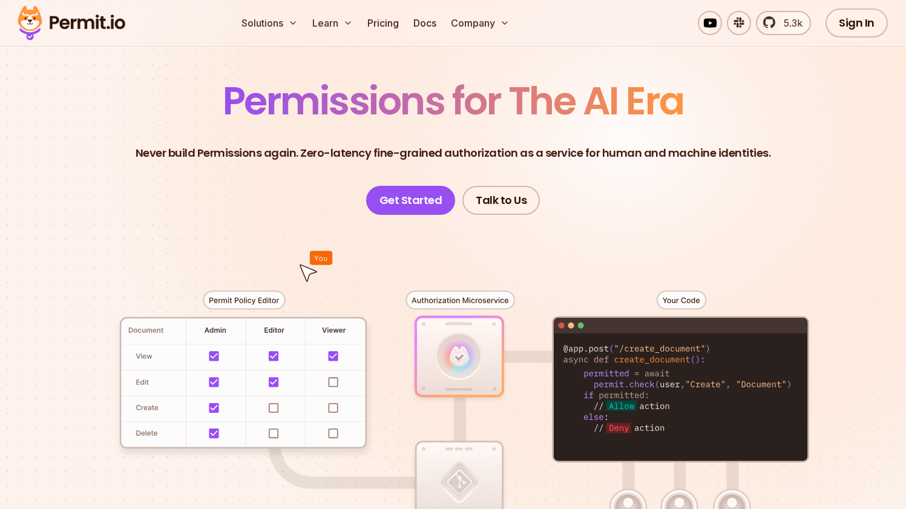
scroll to position [73, 0]
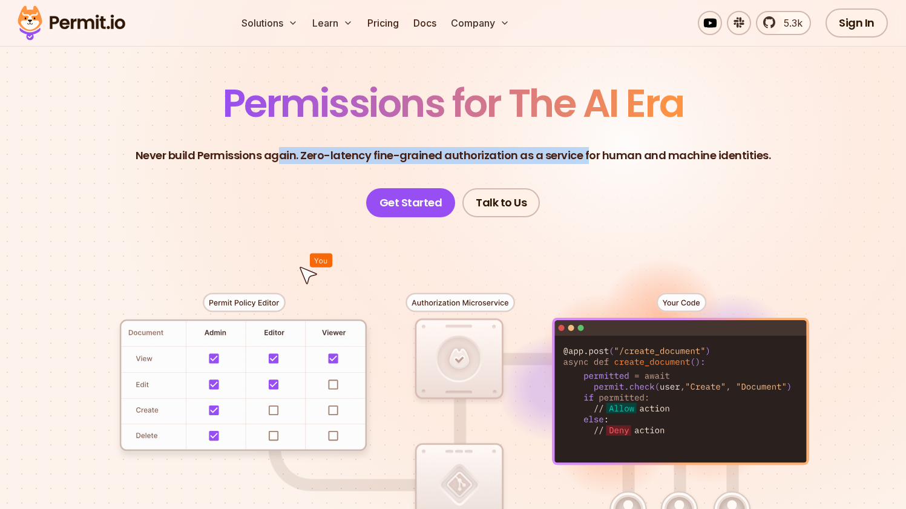
drag, startPoint x: 284, startPoint y: 147, endPoint x: 587, endPoint y: 154, distance: 303.4
click at [587, 154] on p "Never build Permissions again. Zero-latency fine-grained authorization as a ser…" at bounding box center [454, 155] width 636 height 17
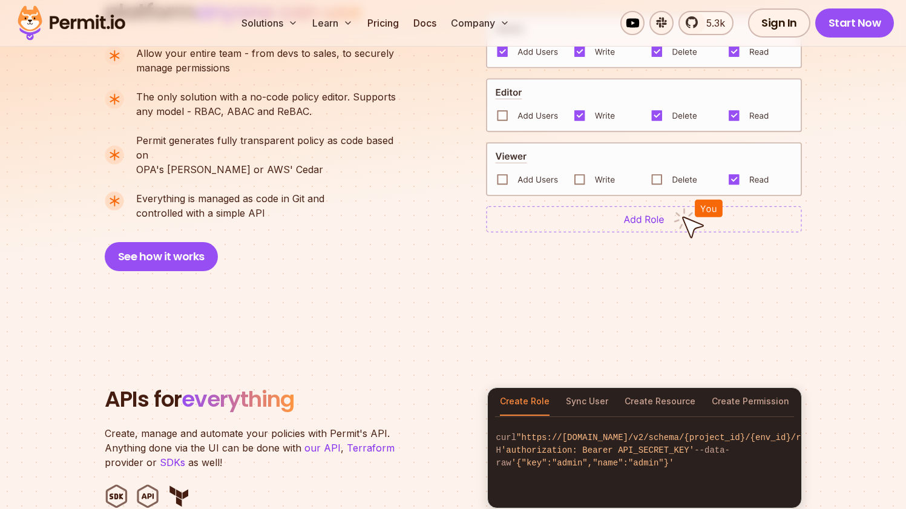
scroll to position [513, 0]
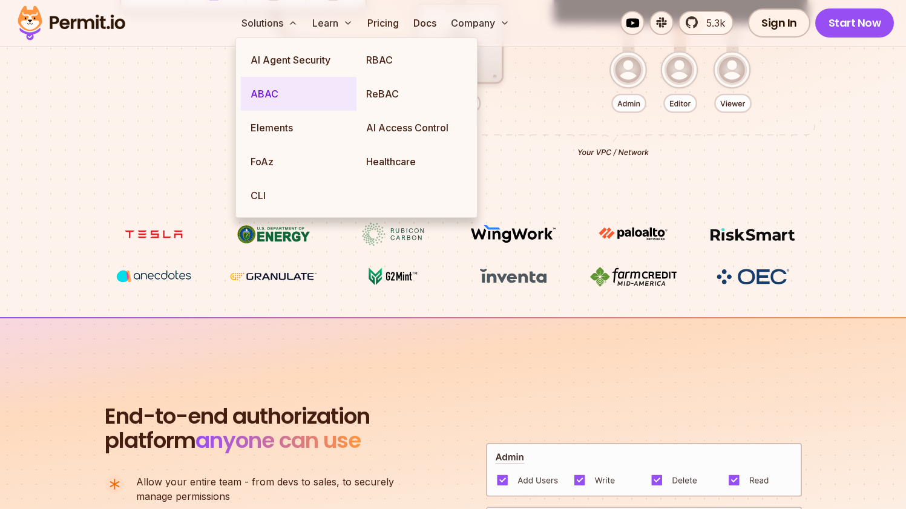
click at [271, 88] on link "ABAC" at bounding box center [299, 94] width 116 height 34
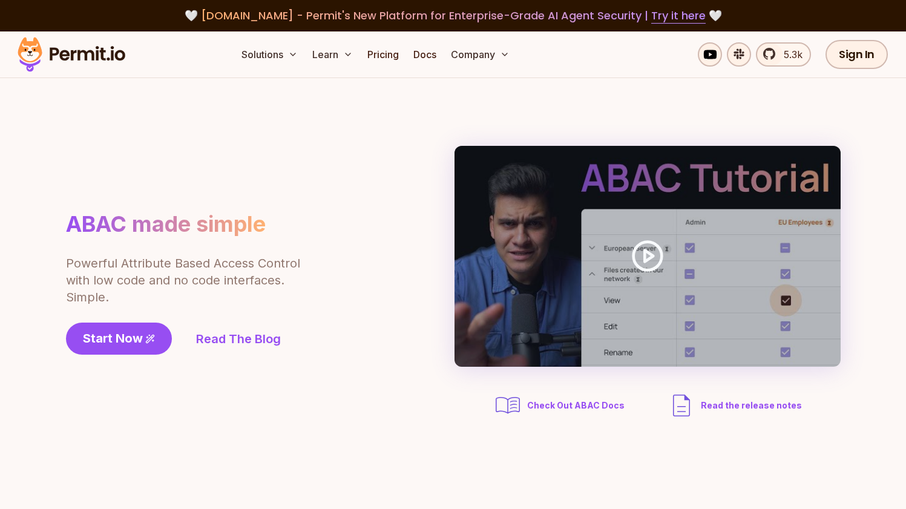
click at [316, 297] on div "ABAC made simple Powerful Attribute Based Access Control with low code and no c…" at bounding box center [217, 283] width 303 height 144
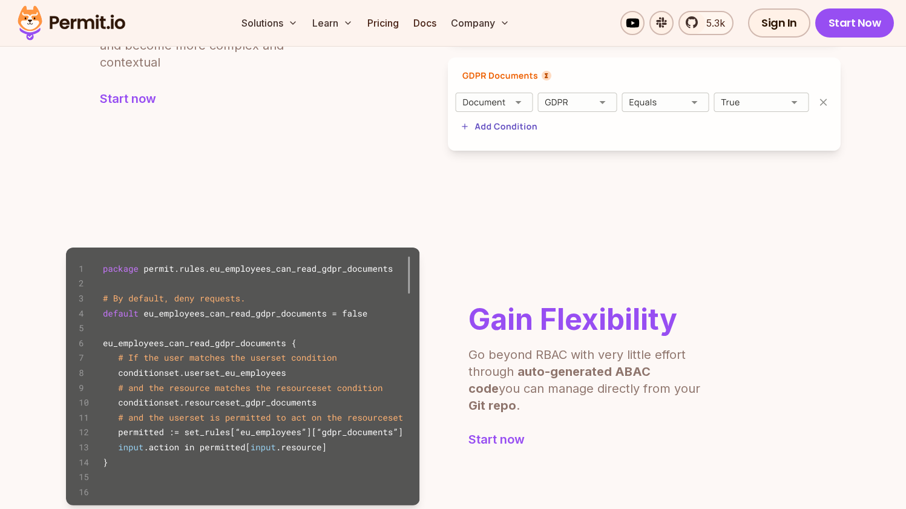
scroll to position [706, 0]
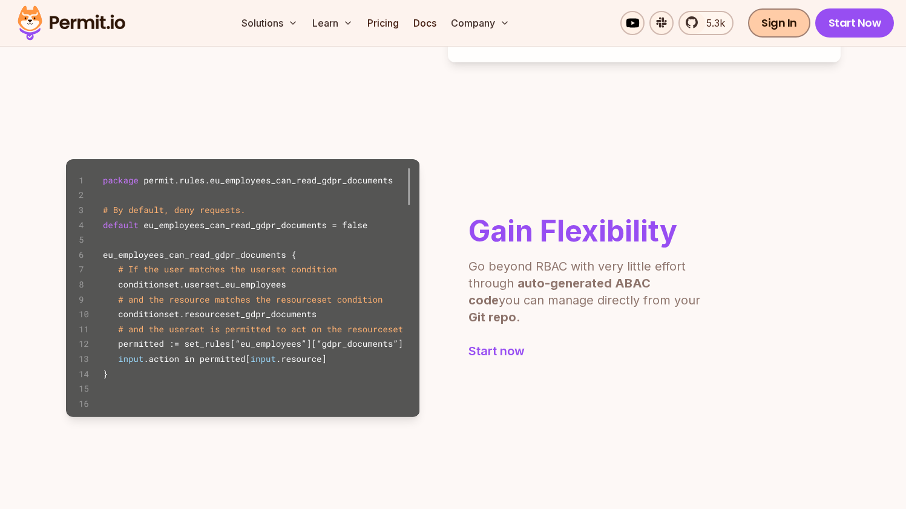
click at [778, 25] on link "Sign In" at bounding box center [779, 22] width 62 height 29
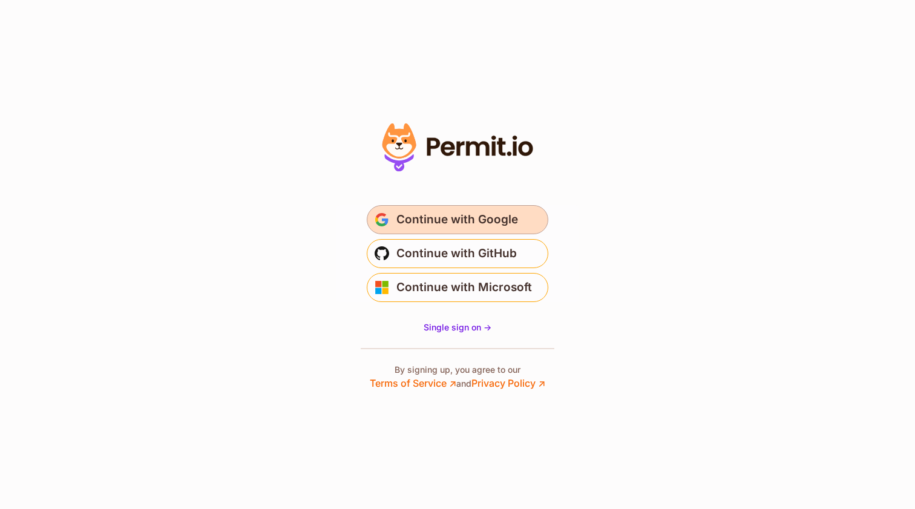
click at [502, 220] on span "Continue with Google" at bounding box center [457, 219] width 122 height 19
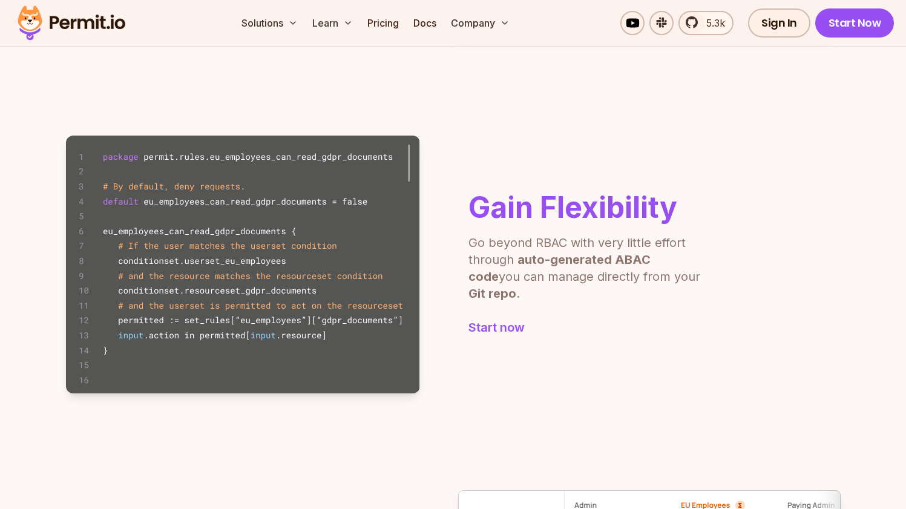
scroll to position [732, 0]
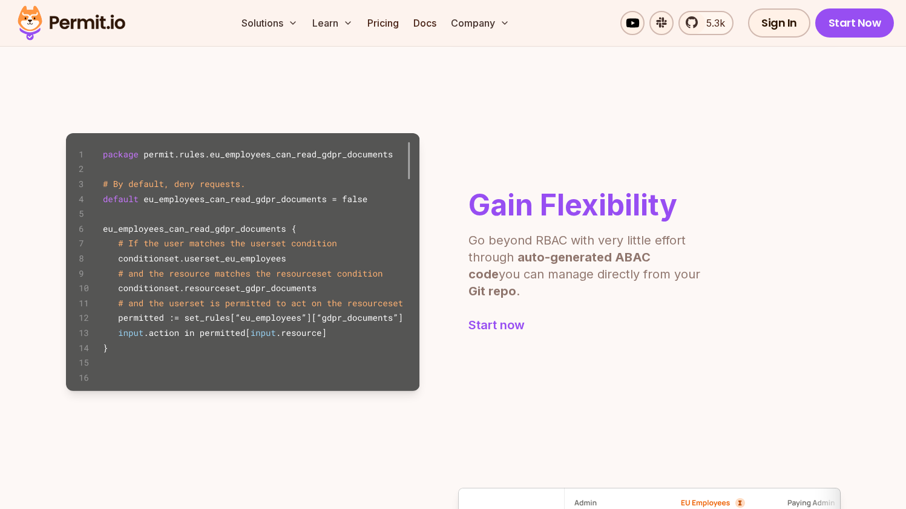
click at [214, 246] on img at bounding box center [243, 262] width 354 height 258
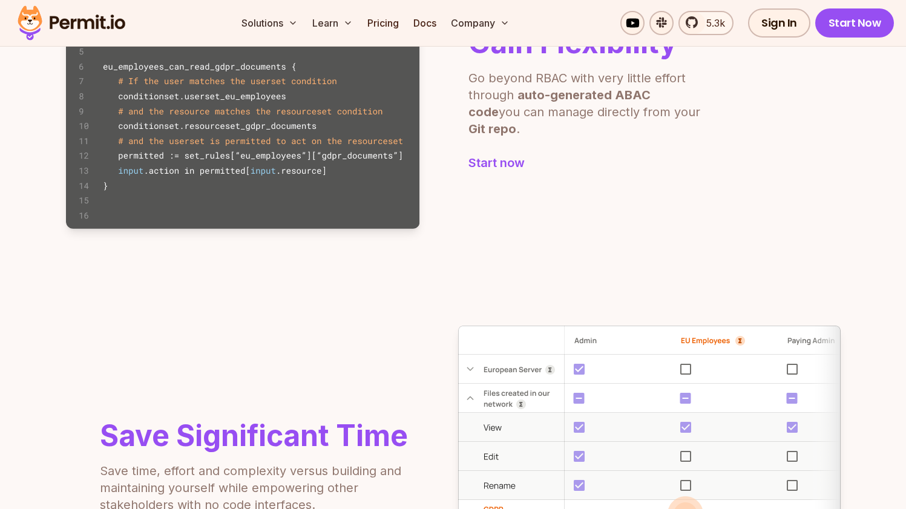
scroll to position [665, 0]
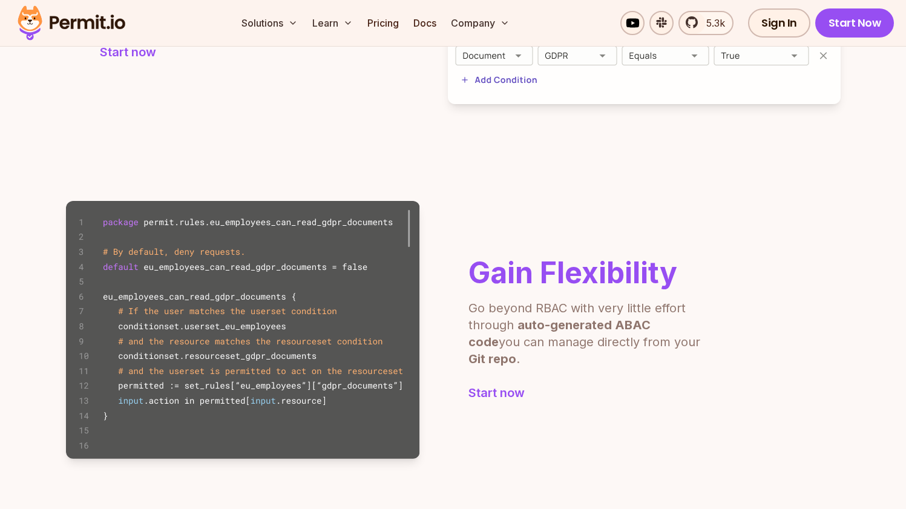
click at [330, 226] on img at bounding box center [243, 330] width 354 height 258
click at [574, 269] on h2 "Gain Flexibility" at bounding box center [587, 272] width 236 height 29
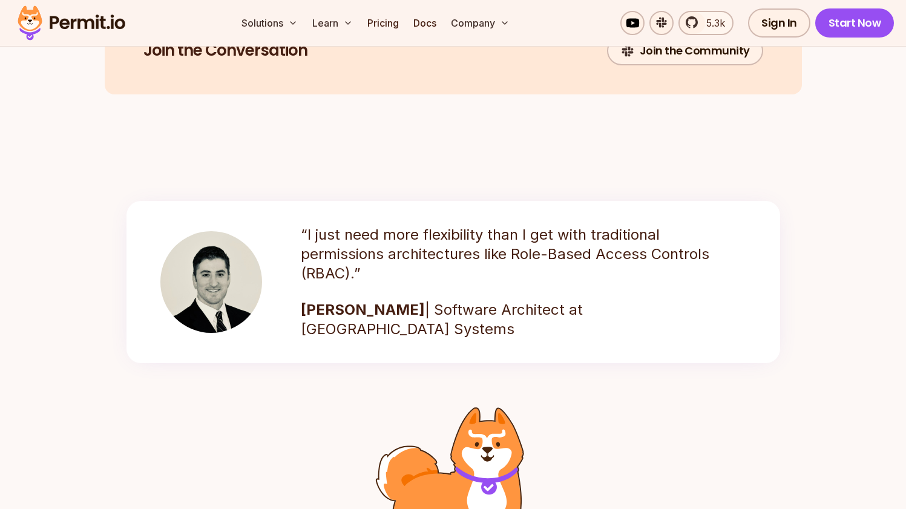
scroll to position [2027, 0]
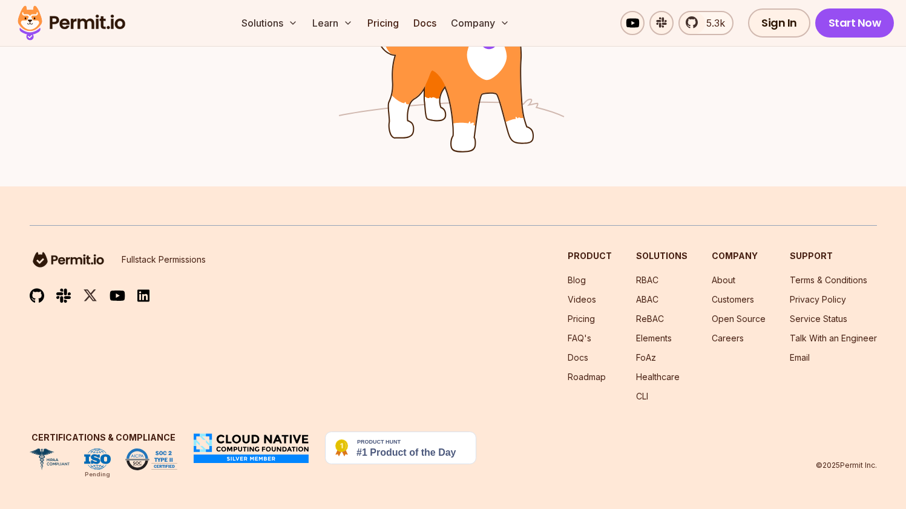
click at [38, 295] on img at bounding box center [37, 295] width 15 height 15
